Goal: Information Seeking & Learning: Learn about a topic

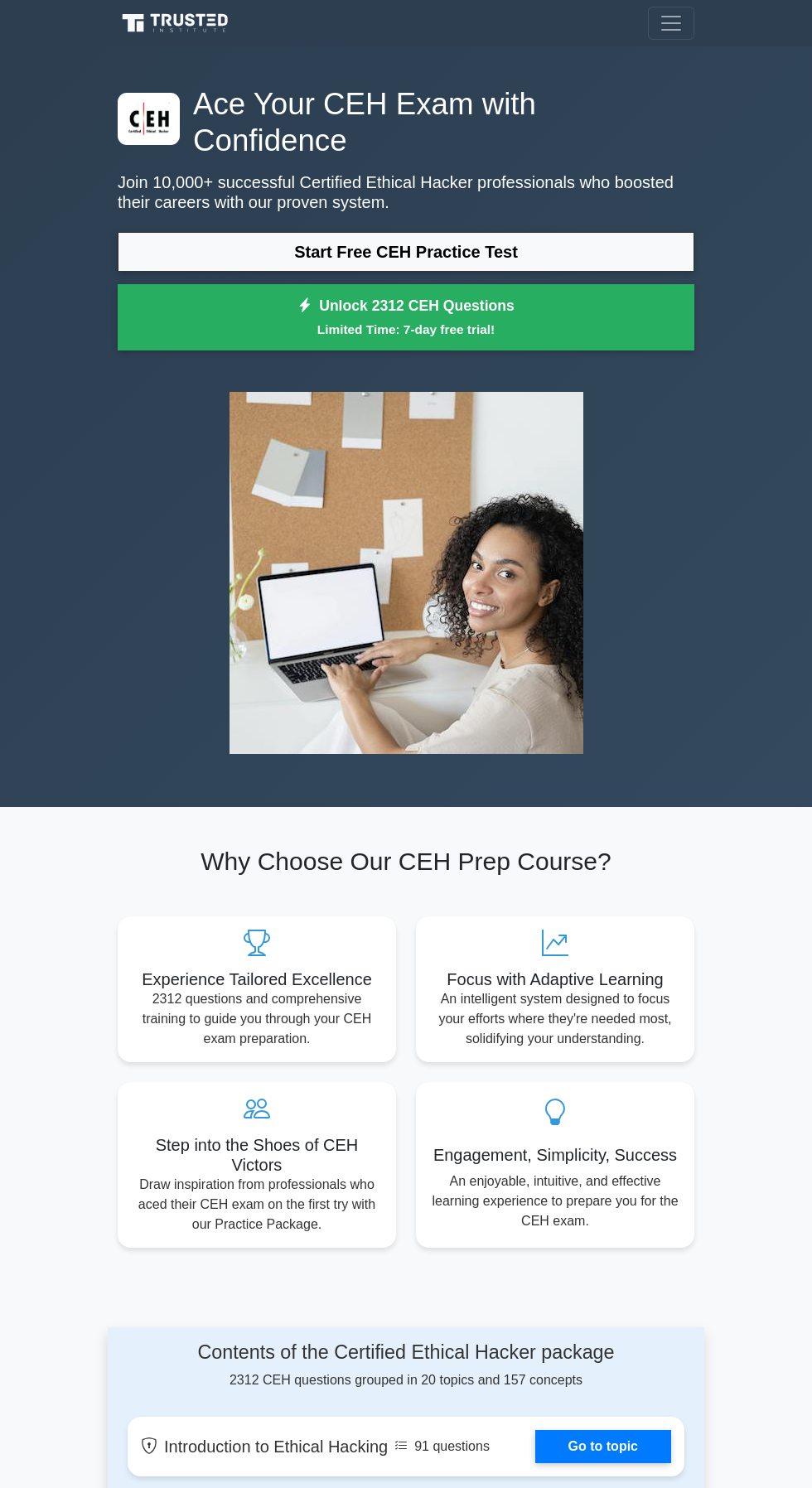
click at [475, 232] on link "Start Free CEH Practice Test" at bounding box center [406, 251] width 577 height 40
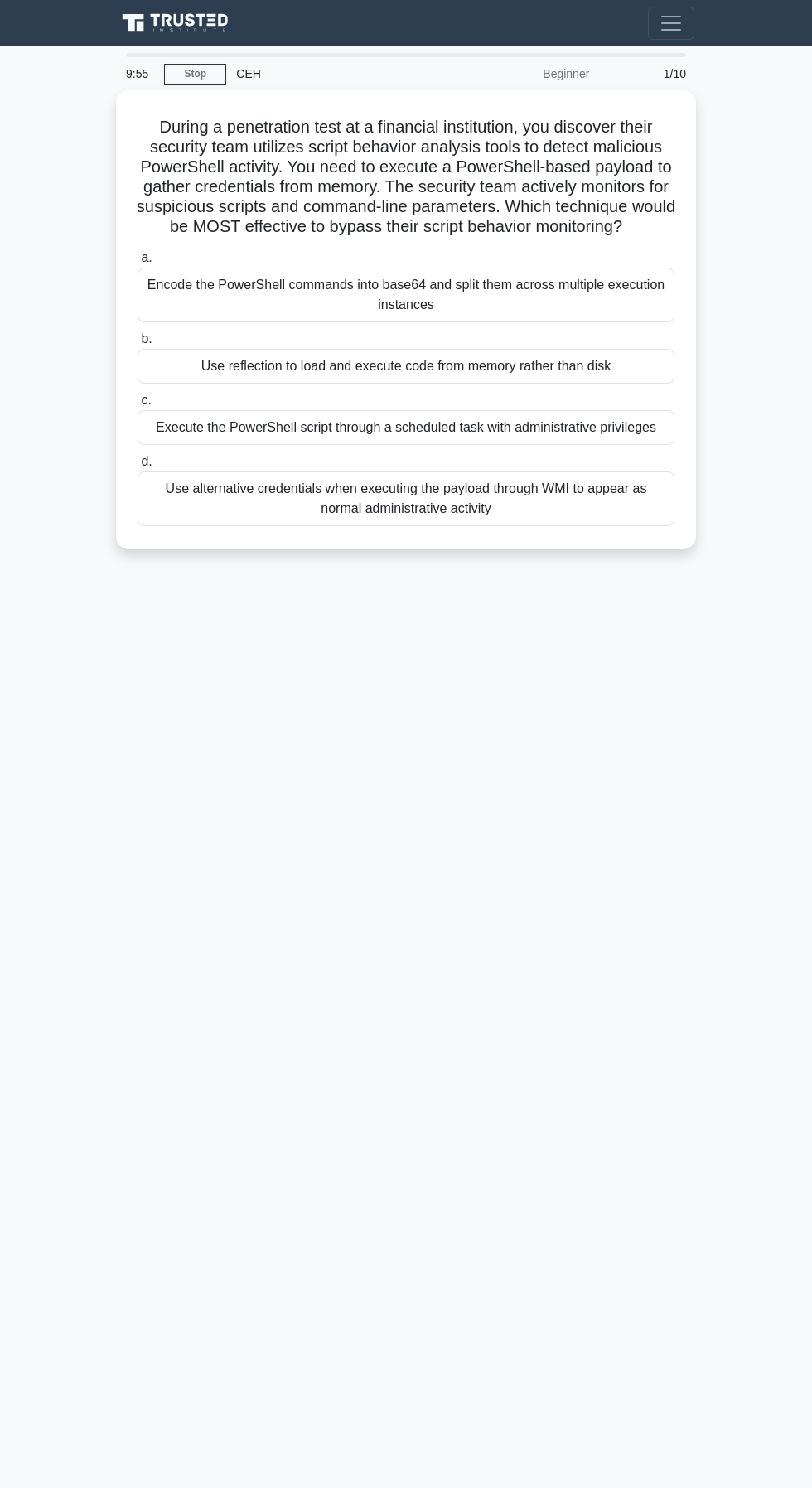
click at [419, 366] on div "Use reflection to load and execute code from memory rather than disk" at bounding box center [406, 365] width 536 height 35
click at [137, 345] on input "b. Use reflection to load and execute code from memory rather than disk" at bounding box center [137, 339] width 0 height 11
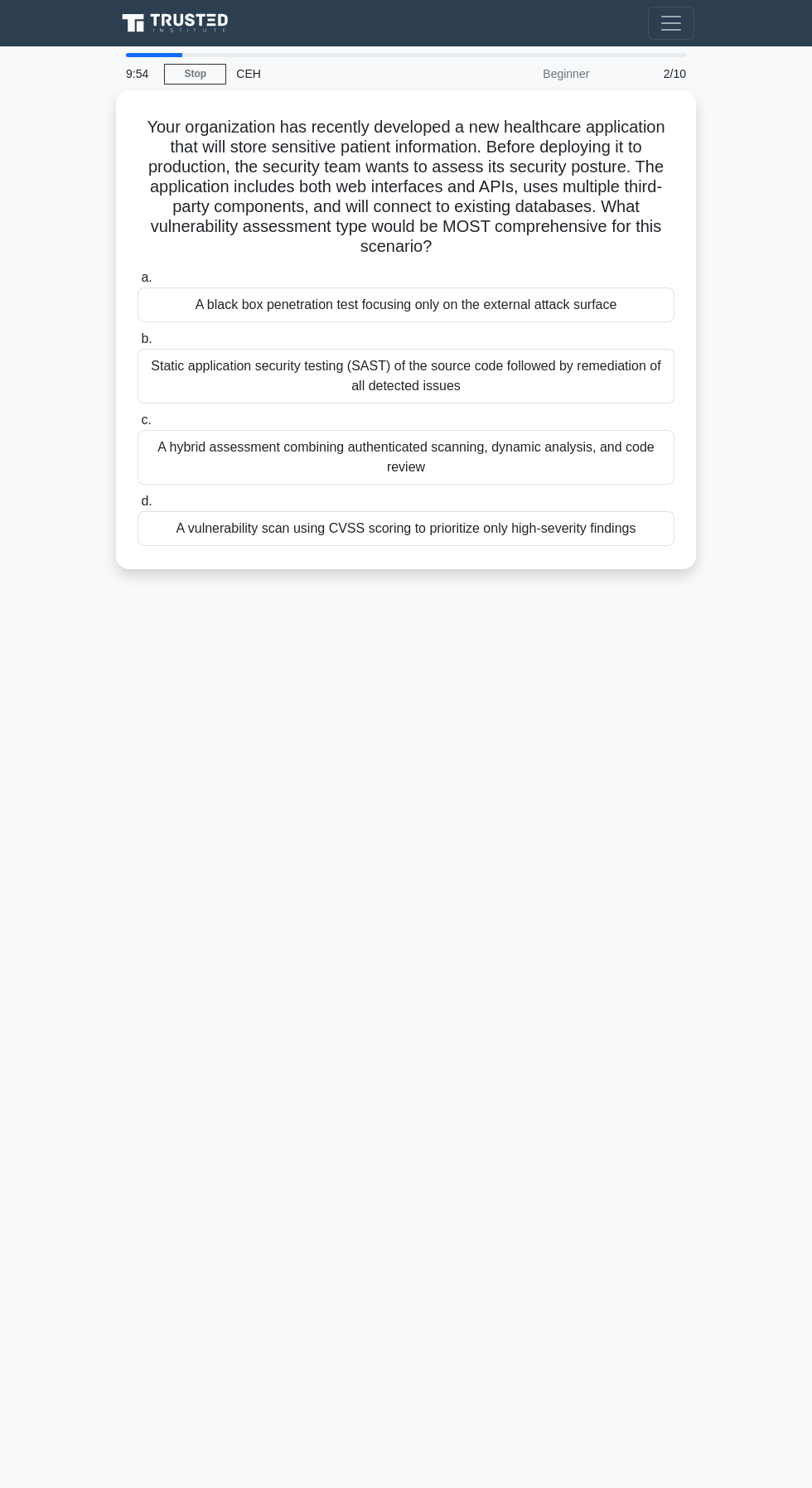
click at [436, 390] on div "Static application security testing (SAST) of the source code followed by remed…" at bounding box center [406, 376] width 536 height 54
click at [137, 345] on input "b. Static application security testing (SAST) of the source code followed by re…" at bounding box center [137, 339] width 0 height 11
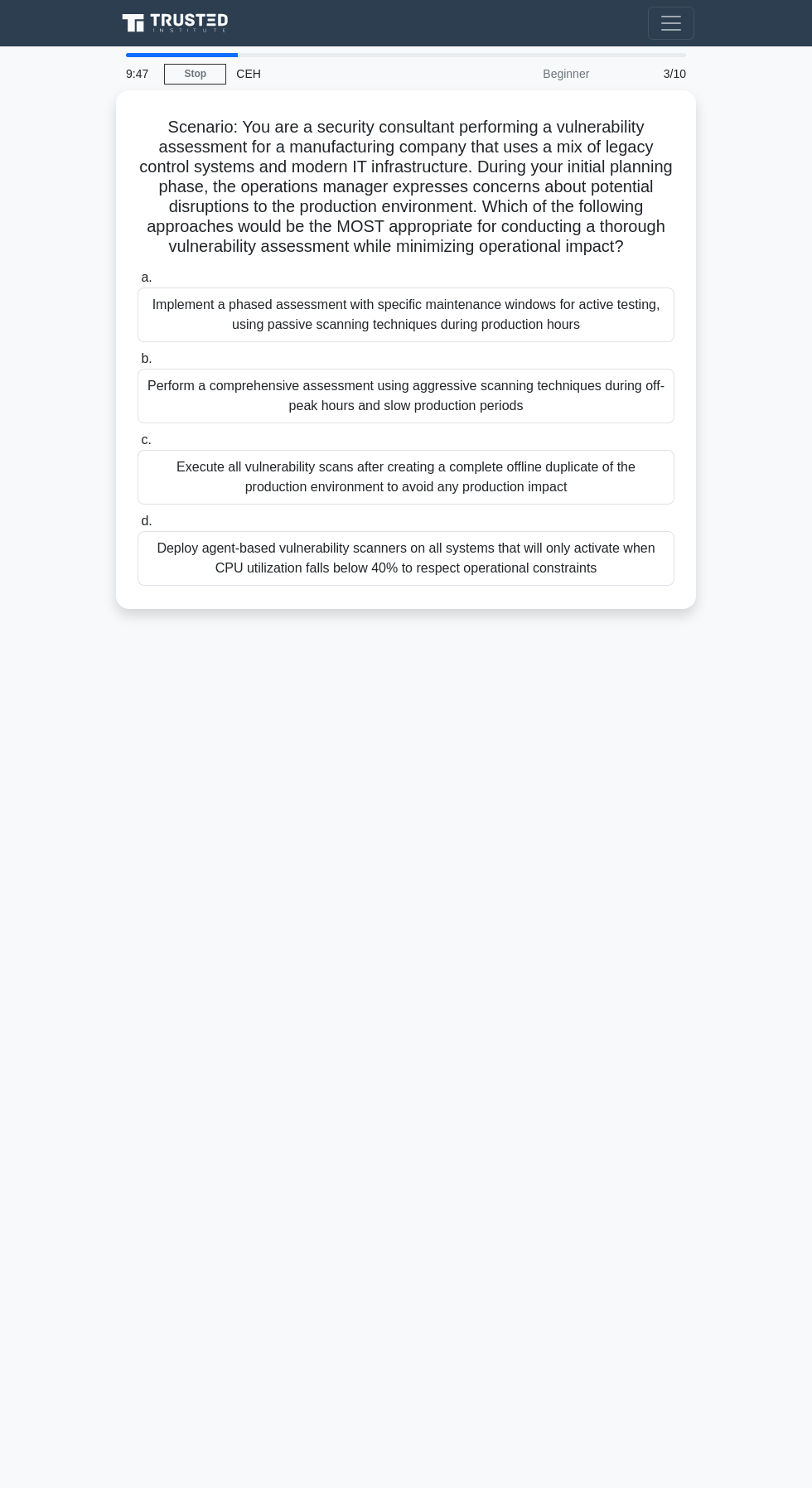
click at [479, 505] on div "Execute all vulnerability scans after creating a complete offline duplicate of …" at bounding box center [406, 477] width 536 height 54
click at [137, 446] on input "c. Execute all vulnerability scans after creating a complete offline duplicate …" at bounding box center [137, 440] width 0 height 11
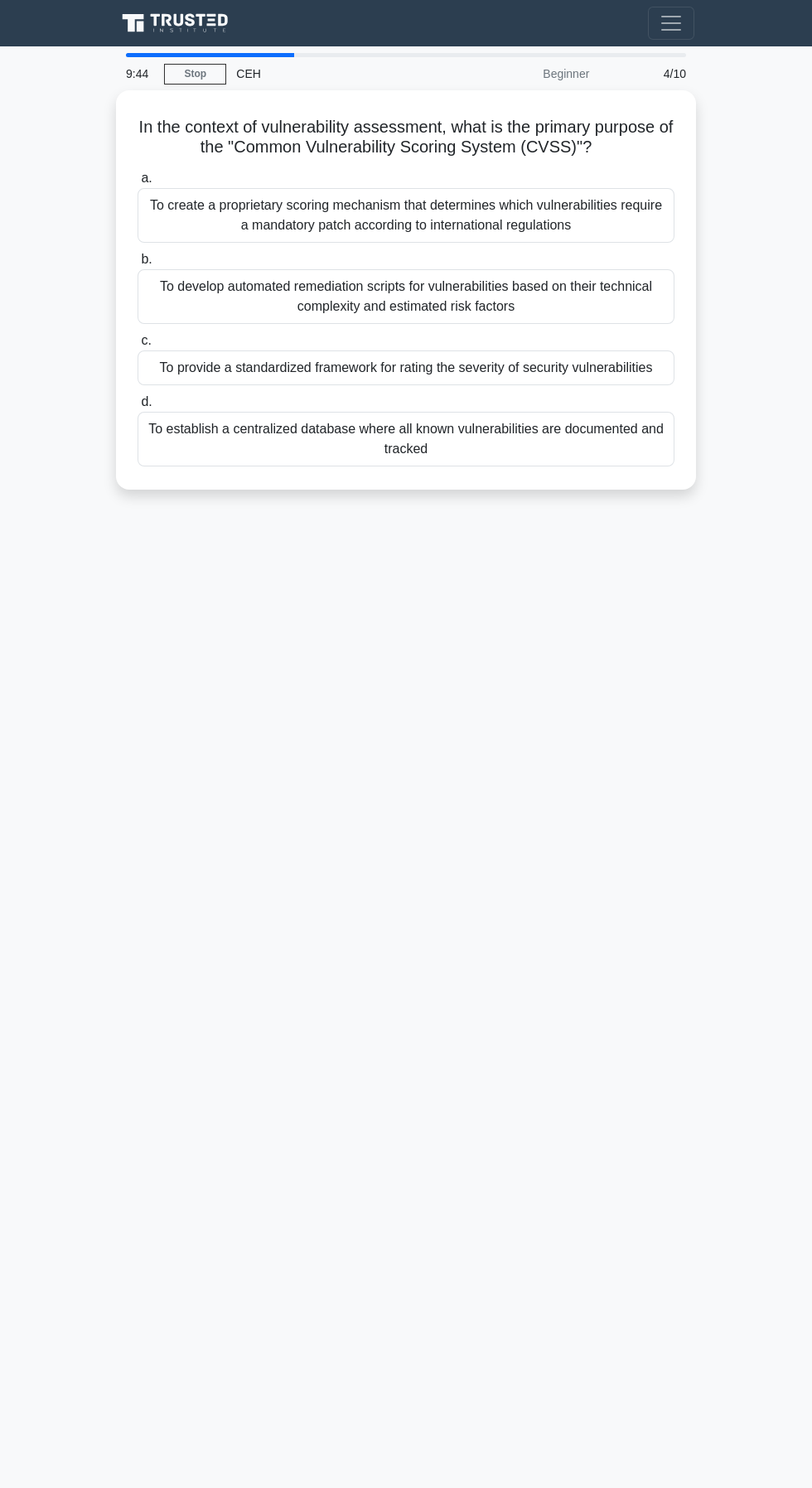
click at [484, 451] on div "To establish a centralized database where all known vulnerabilities are documen…" at bounding box center [406, 439] width 536 height 54
click at [137, 408] on input "d. To establish a centralized database where all known vulnerabilities are docu…" at bounding box center [137, 403] width 0 height 11
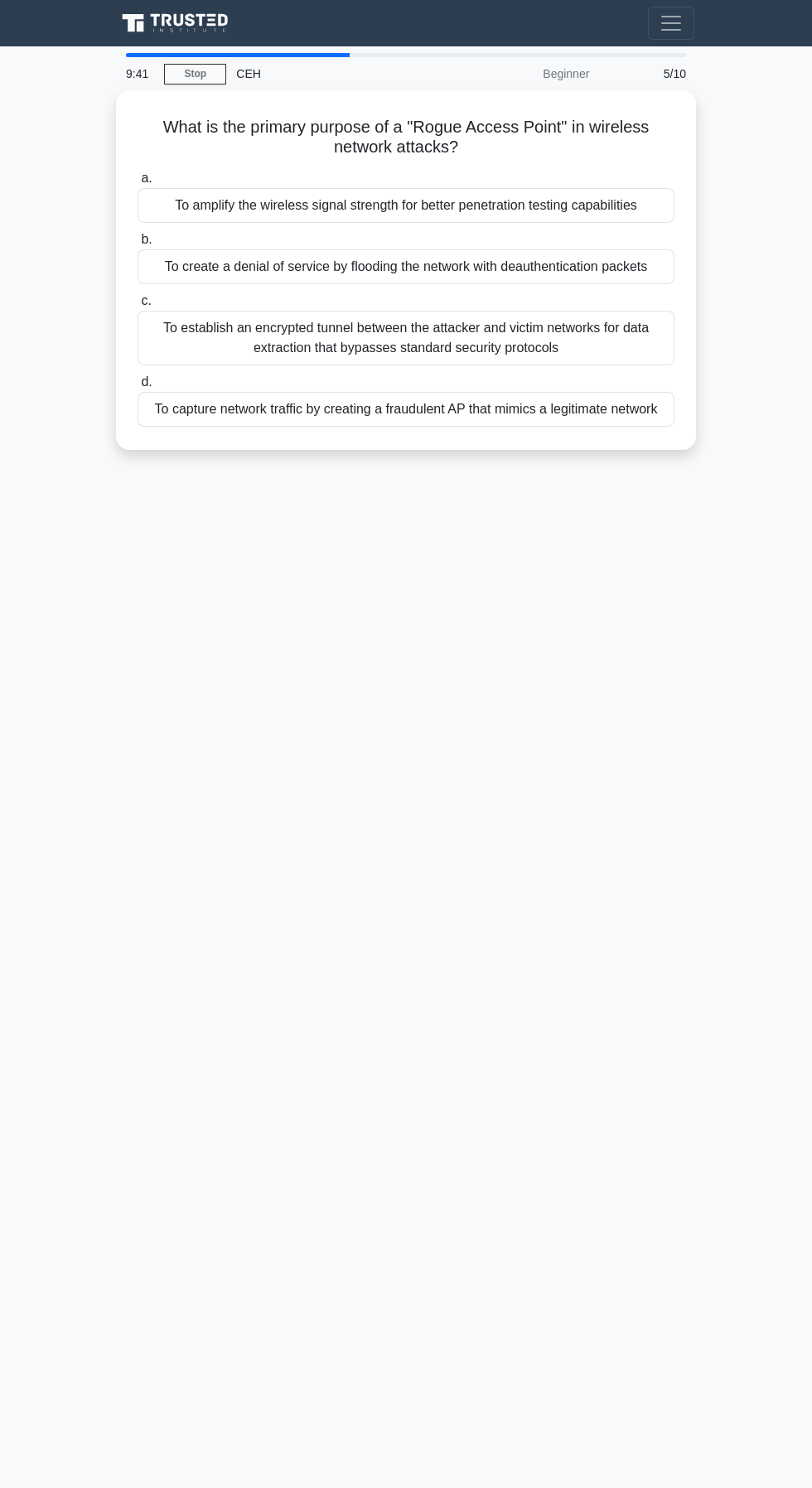
click at [531, 341] on div "To establish an encrypted tunnel between the attacker and victim networks for d…" at bounding box center [406, 337] width 536 height 54
click at [137, 307] on input "c. To establish an encrypted tunnel between the attacker and victim networks fo…" at bounding box center [137, 301] width 0 height 11
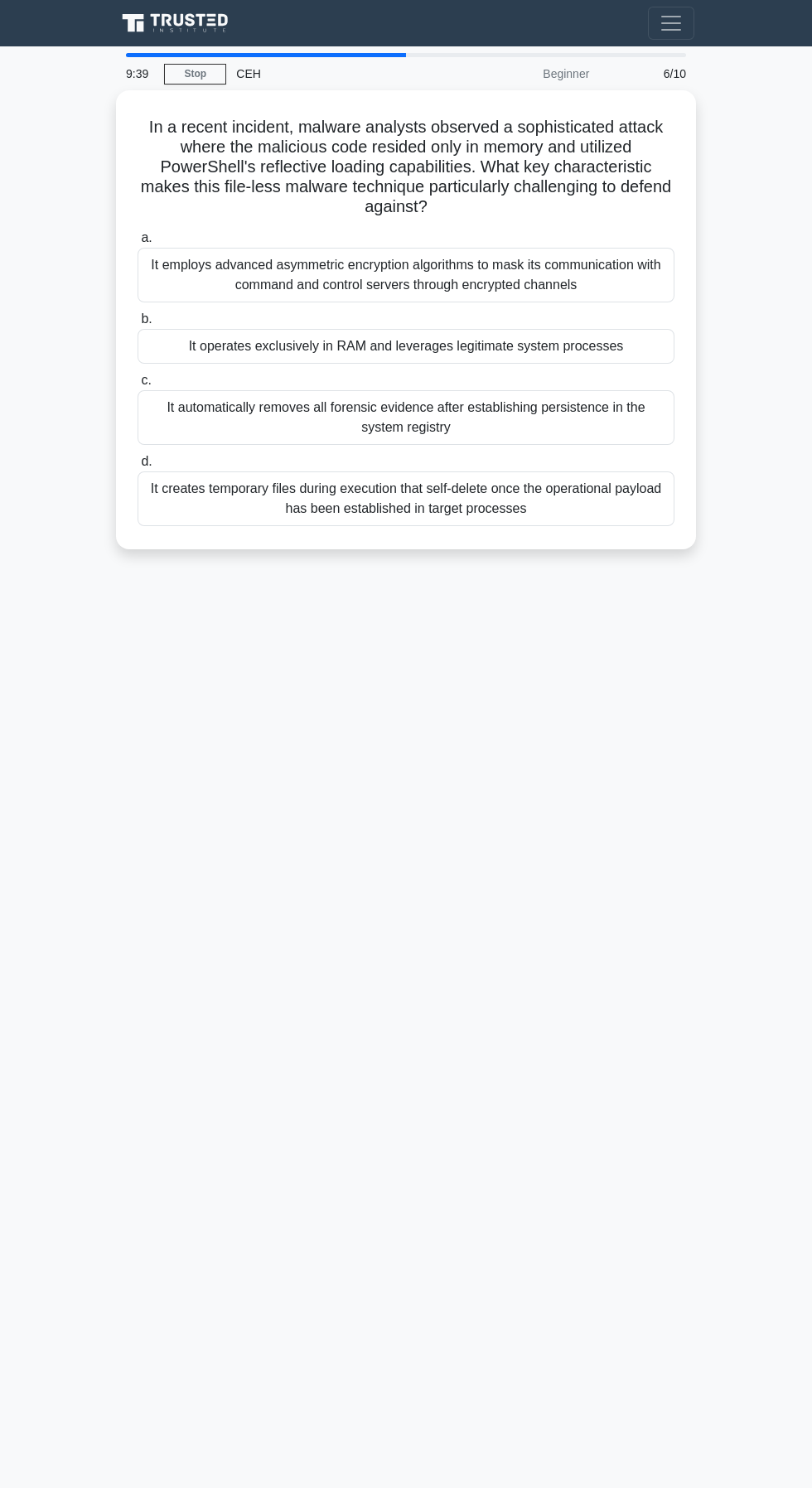
click at [565, 266] on div "It employs advanced asymmetric encryption algorithms to mask its communication …" at bounding box center [406, 275] width 536 height 54
click at [137, 244] on input "a. It employs advanced asymmetric encryption algorithms to mask its communicati…" at bounding box center [137, 238] width 0 height 11
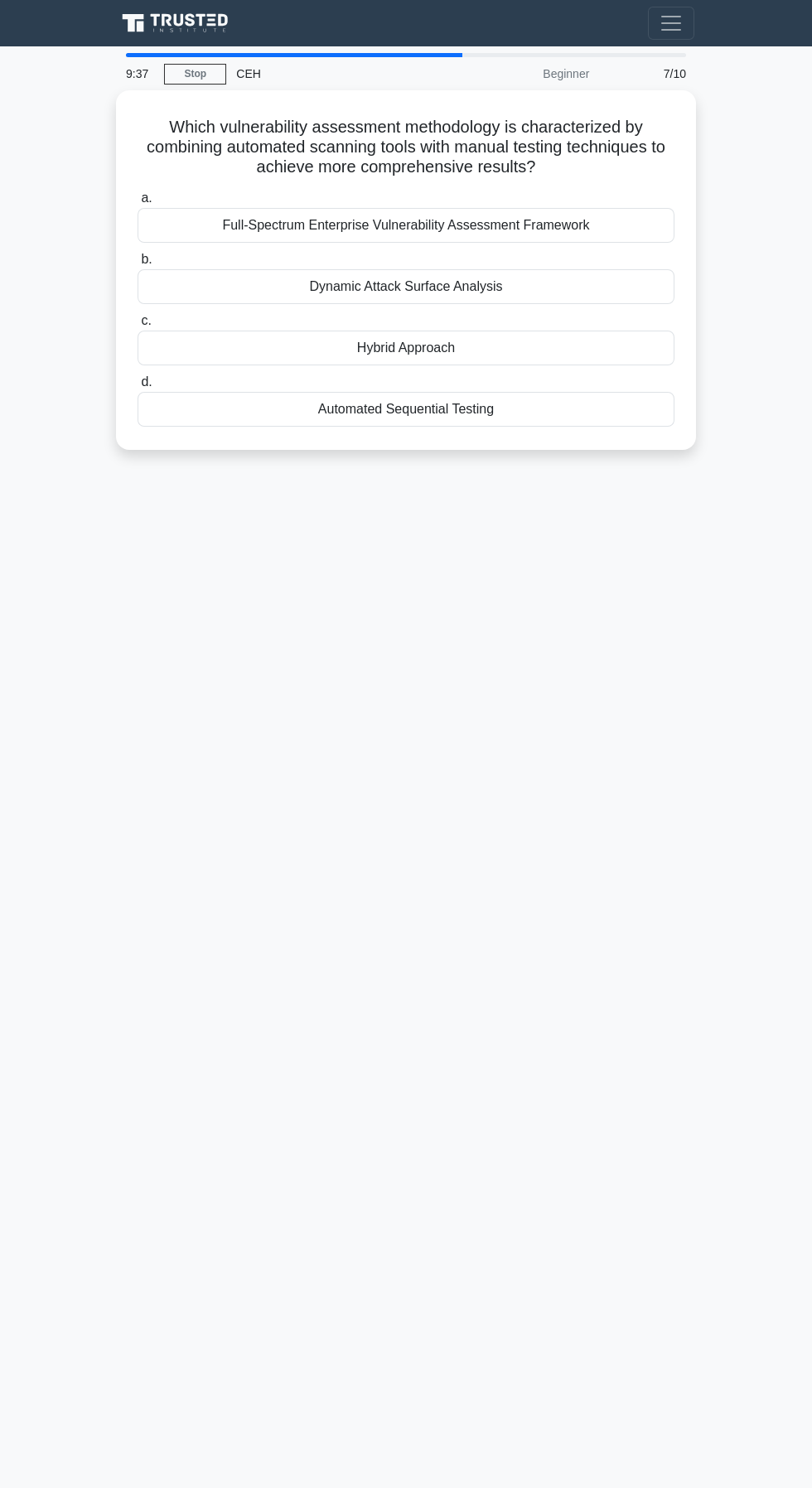
click at [514, 353] on div "Hybrid Approach" at bounding box center [406, 348] width 536 height 35
click at [137, 326] on input "c. Hybrid Approach" at bounding box center [137, 322] width 0 height 11
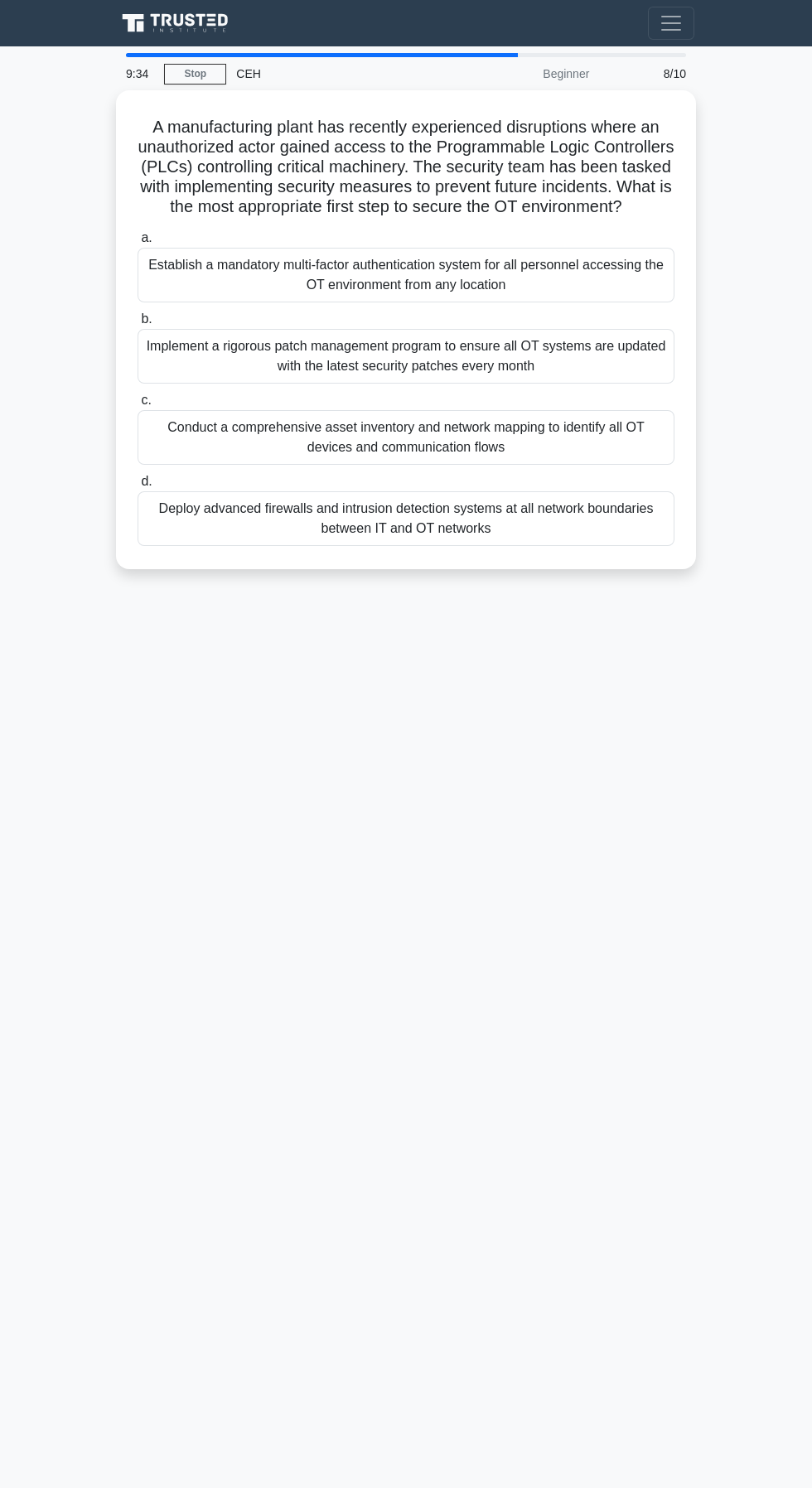
click at [521, 449] on div "Conduct a comprehensive asset inventory and network mapping to identify all OT …" at bounding box center [406, 437] width 536 height 54
click at [137, 406] on input "c. Conduct a comprehensive asset inventory and network mapping to identify all …" at bounding box center [137, 401] width 0 height 11
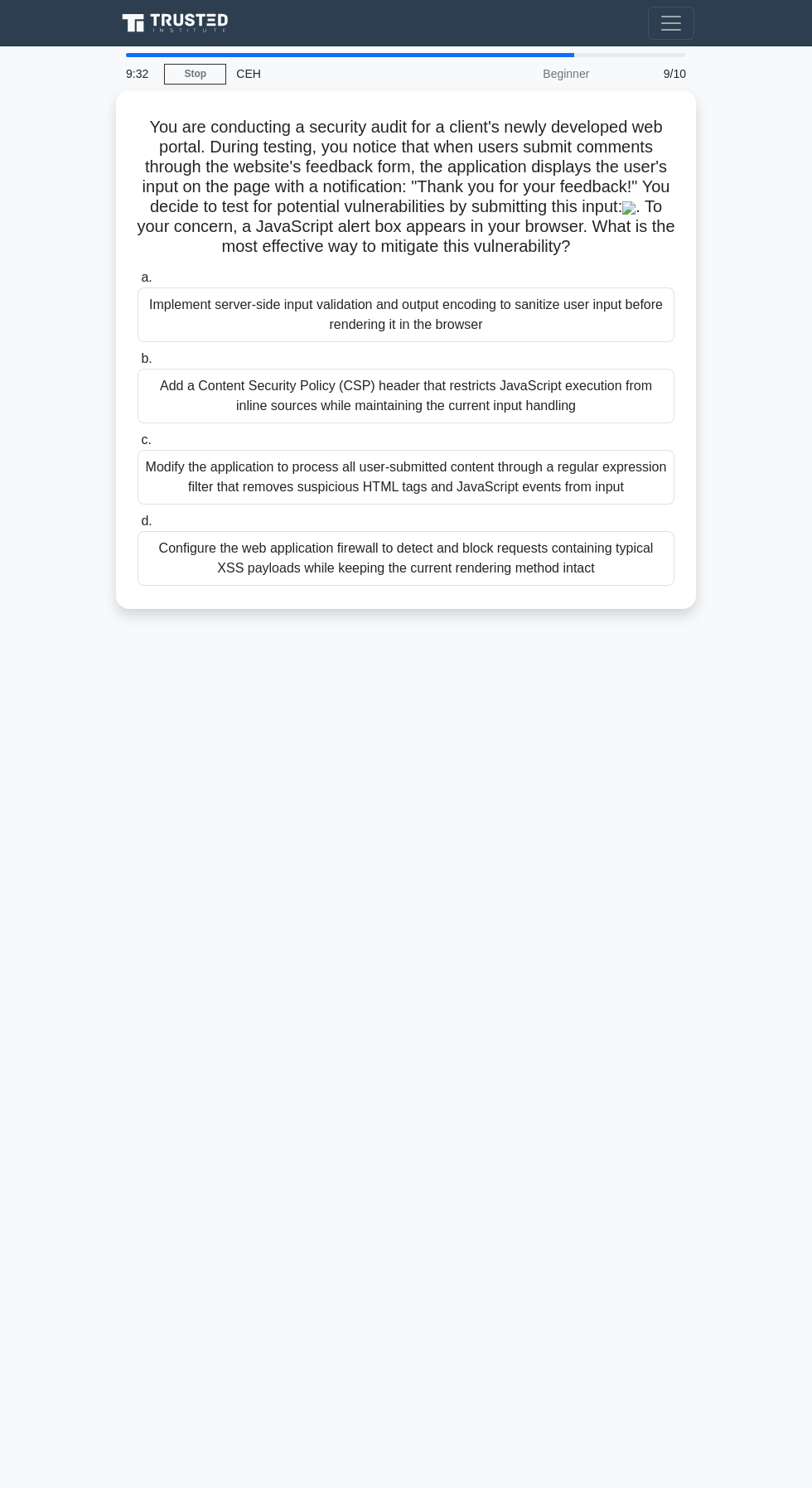
click at [565, 330] on div "Implement server-side input validation and output encoding to sanitize user inp…" at bounding box center [406, 315] width 536 height 54
click at [137, 283] on input "a. Implement server-side input validation and output encoding to sanitize user …" at bounding box center [137, 279] width 0 height 11
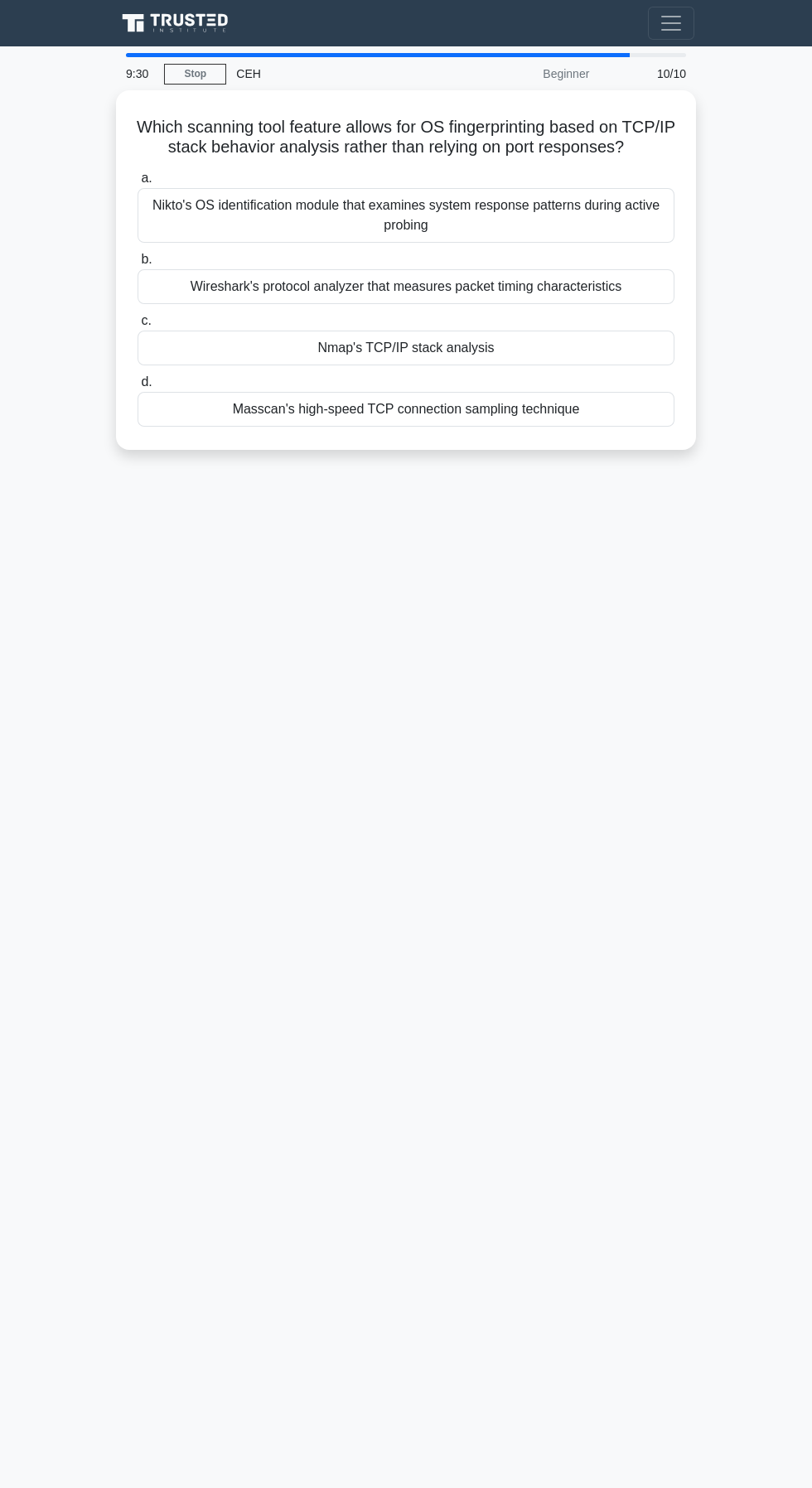
click at [512, 257] on label "b. Wireshark's protocol analyzer that measures packet timing characteristics" at bounding box center [406, 277] width 536 height 54
click at [137, 257] on input "b. Wireshark's protocol analyzer that measures packet timing characteristics" at bounding box center [137, 260] width 0 height 11
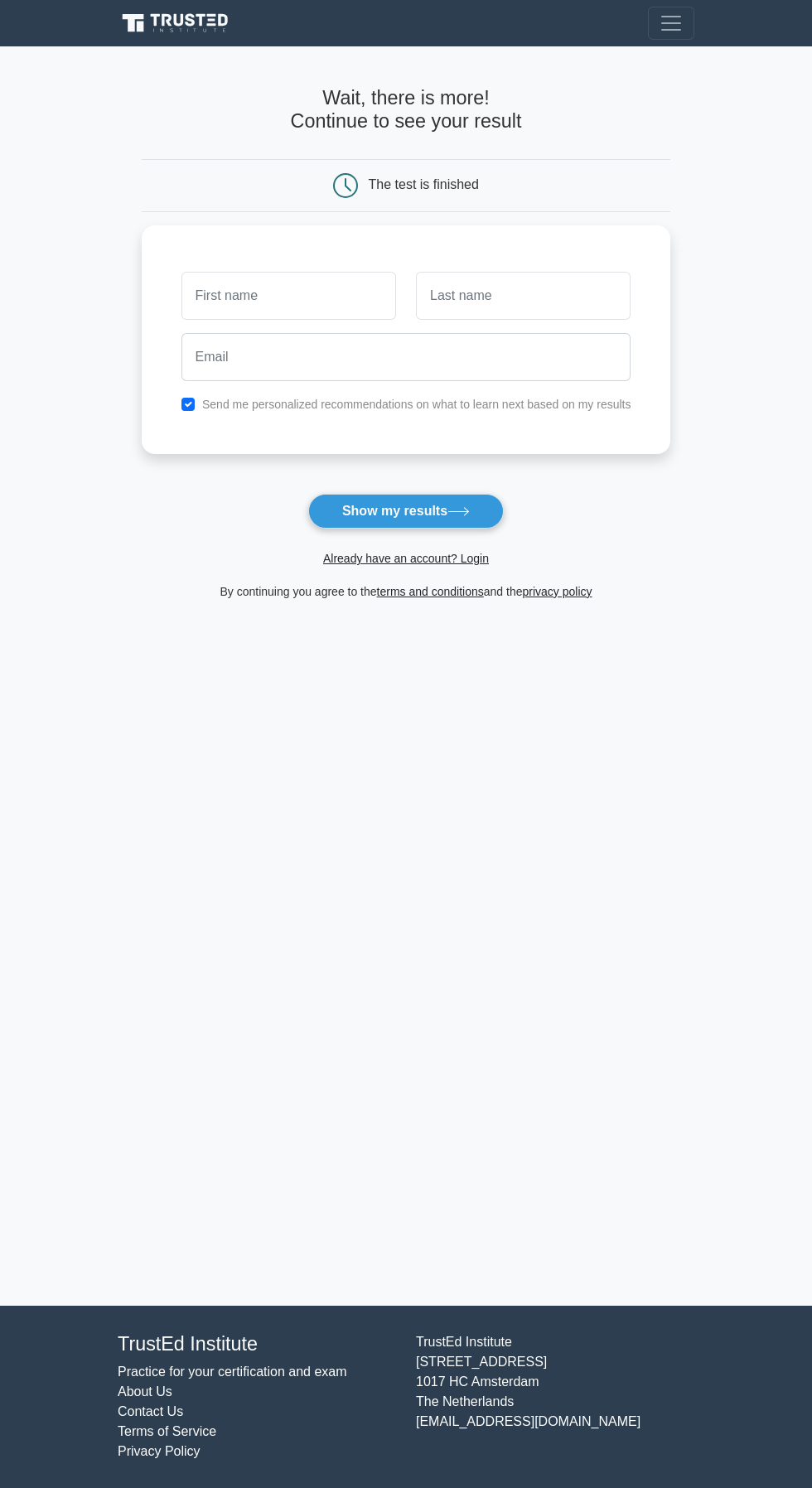
click at [250, 286] on input "text" at bounding box center [289, 295] width 215 height 48
click at [435, 514] on button "Show my results" at bounding box center [406, 510] width 195 height 35
type input "[PERSON_NAME] ناصدعلي"
click at [429, 508] on button "Show my results" at bounding box center [406, 510] width 195 height 35
type input "صالح عبدالله ناصدعلي"
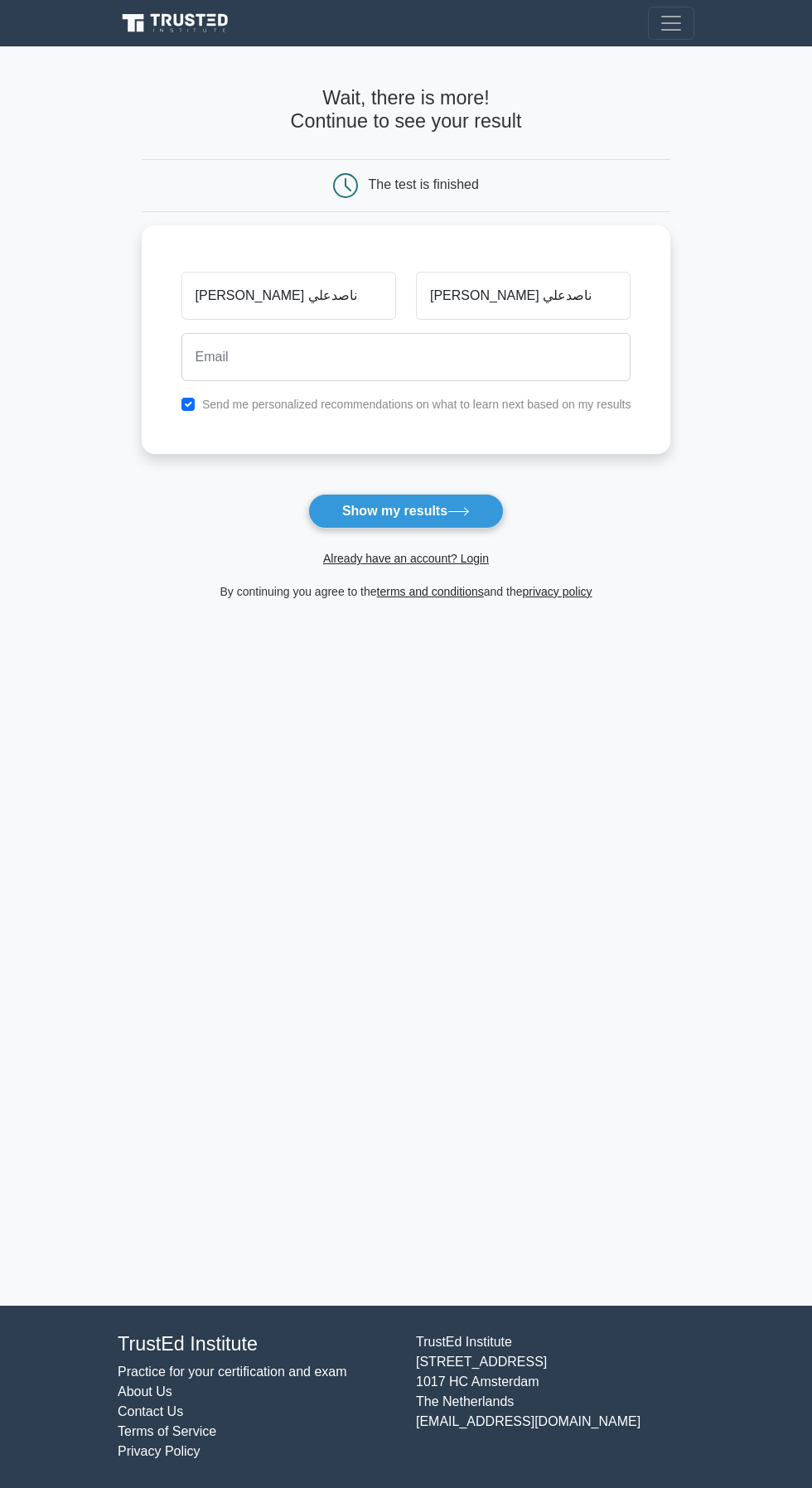
click at [433, 514] on button "Show my results" at bounding box center [406, 510] width 195 height 35
type input "صابحتبي"
click at [461, 597] on link "terms and conditions" at bounding box center [430, 592] width 107 height 13
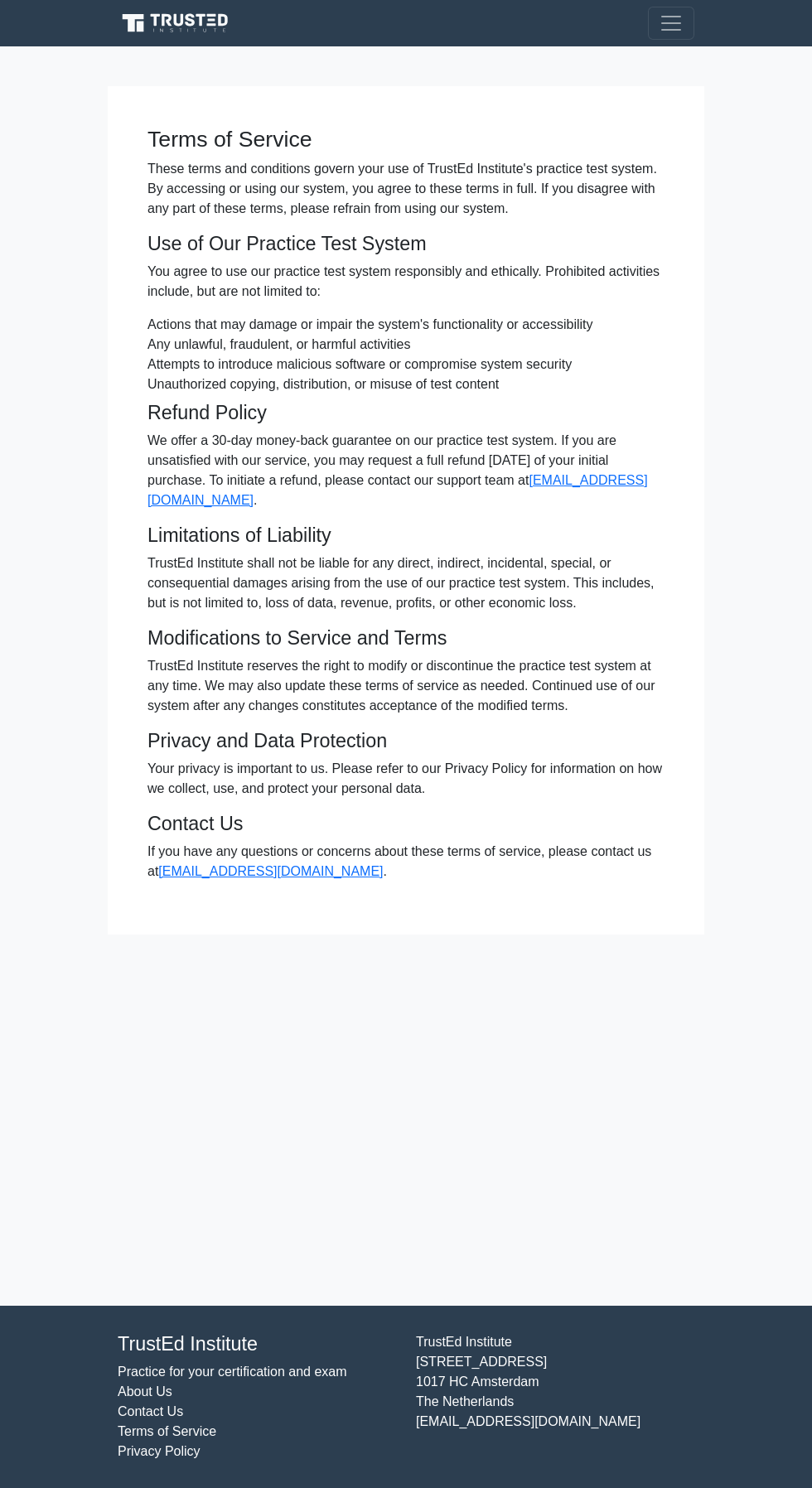
click at [382, 242] on h4 "Use of Our Practice Test System" at bounding box center [406, 243] width 517 height 23
click at [420, 320] on li "Actions that may damage or impair the system's functionality or accessibility" at bounding box center [406, 324] width 517 height 20
click at [295, 871] on link "[EMAIL_ADDRESS][DOMAIN_NAME]" at bounding box center [270, 870] width 224 height 14
